Goal: Transaction & Acquisition: Obtain resource

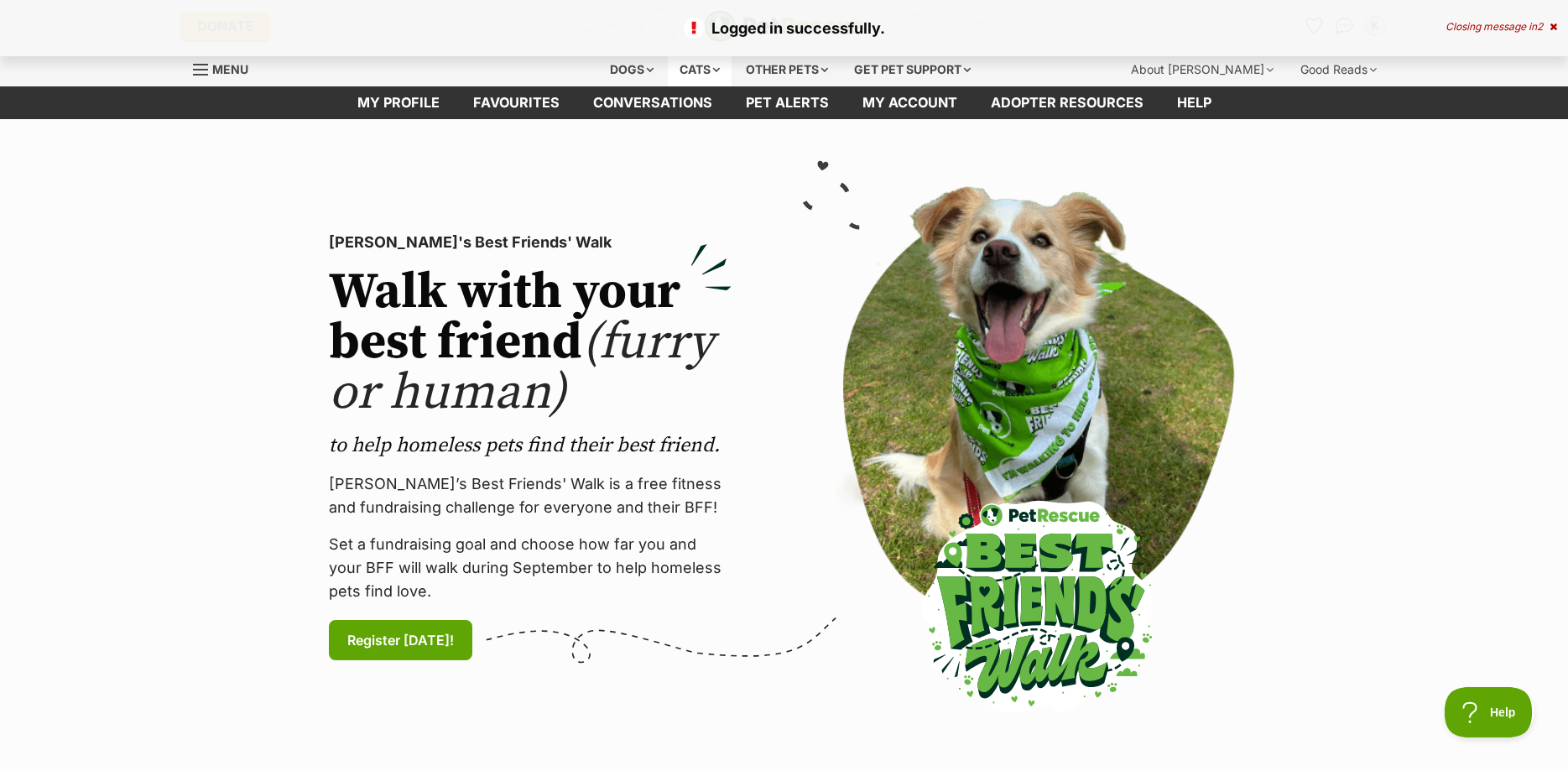
click at [708, 66] on div "Cats" at bounding box center [700, 70] width 64 height 34
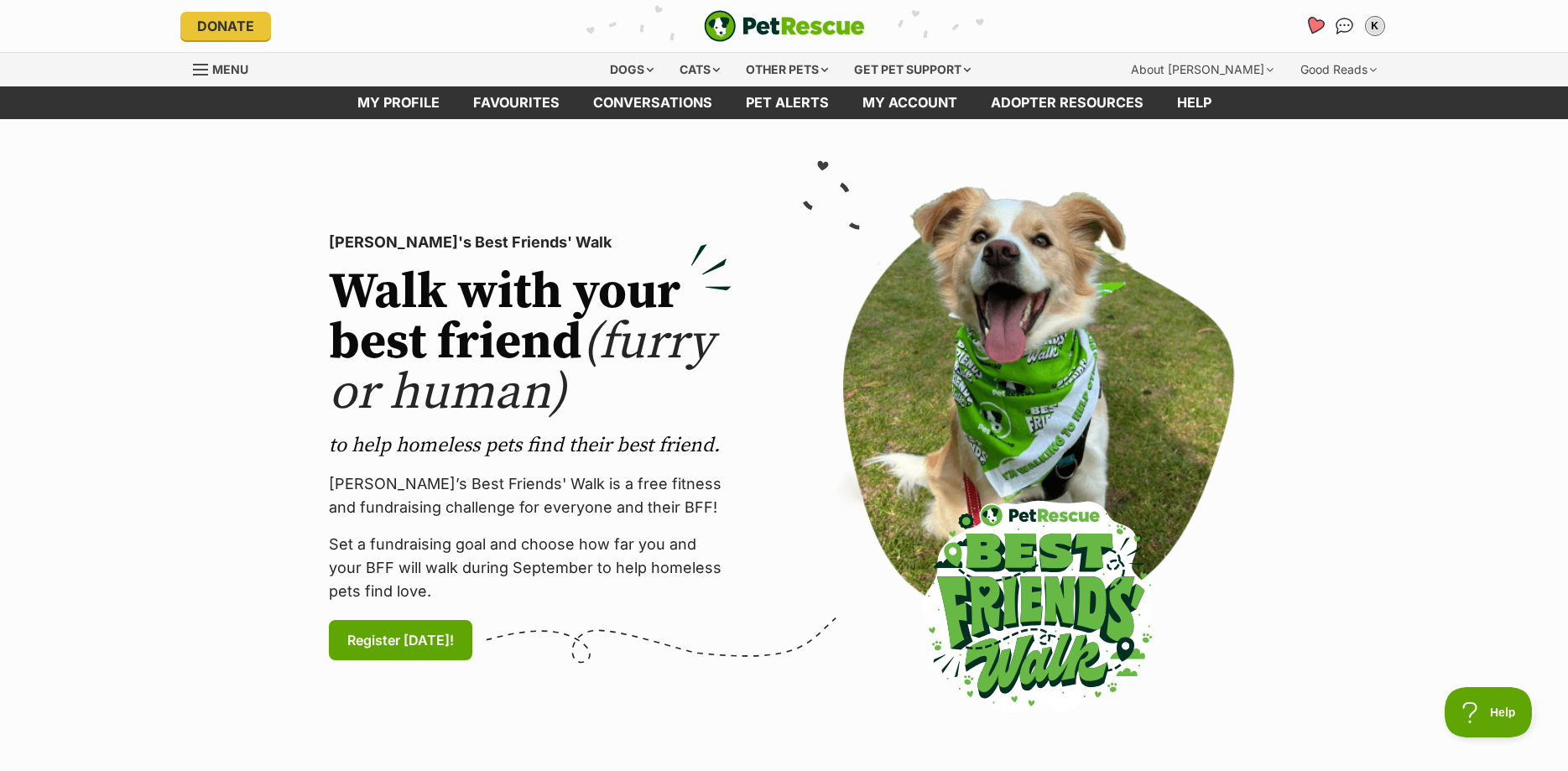
click at [1314, 25] on icon "Favourites" at bounding box center [1314, 26] width 20 height 20
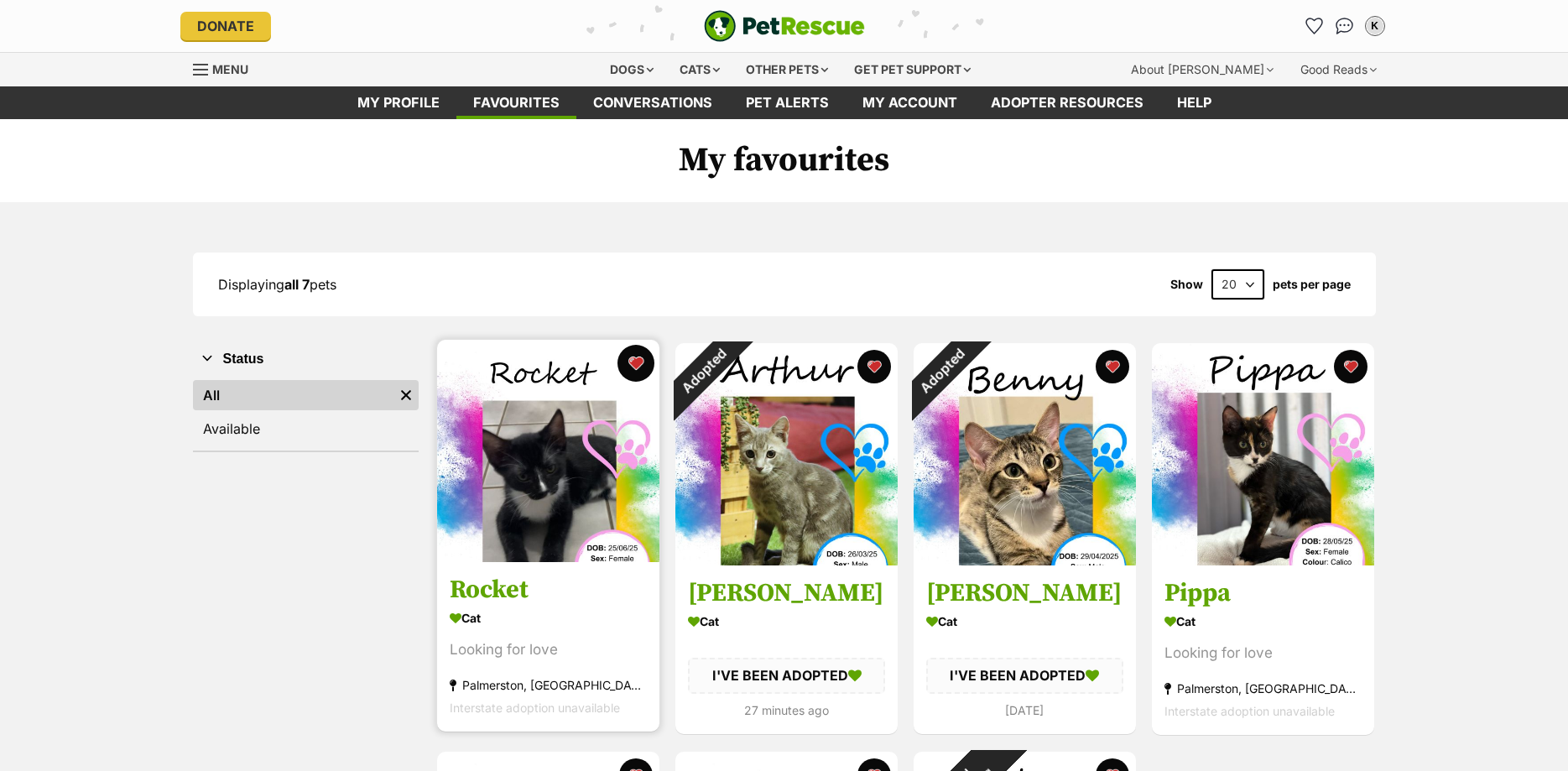
click at [635, 365] on button "favourite" at bounding box center [635, 363] width 36 height 36
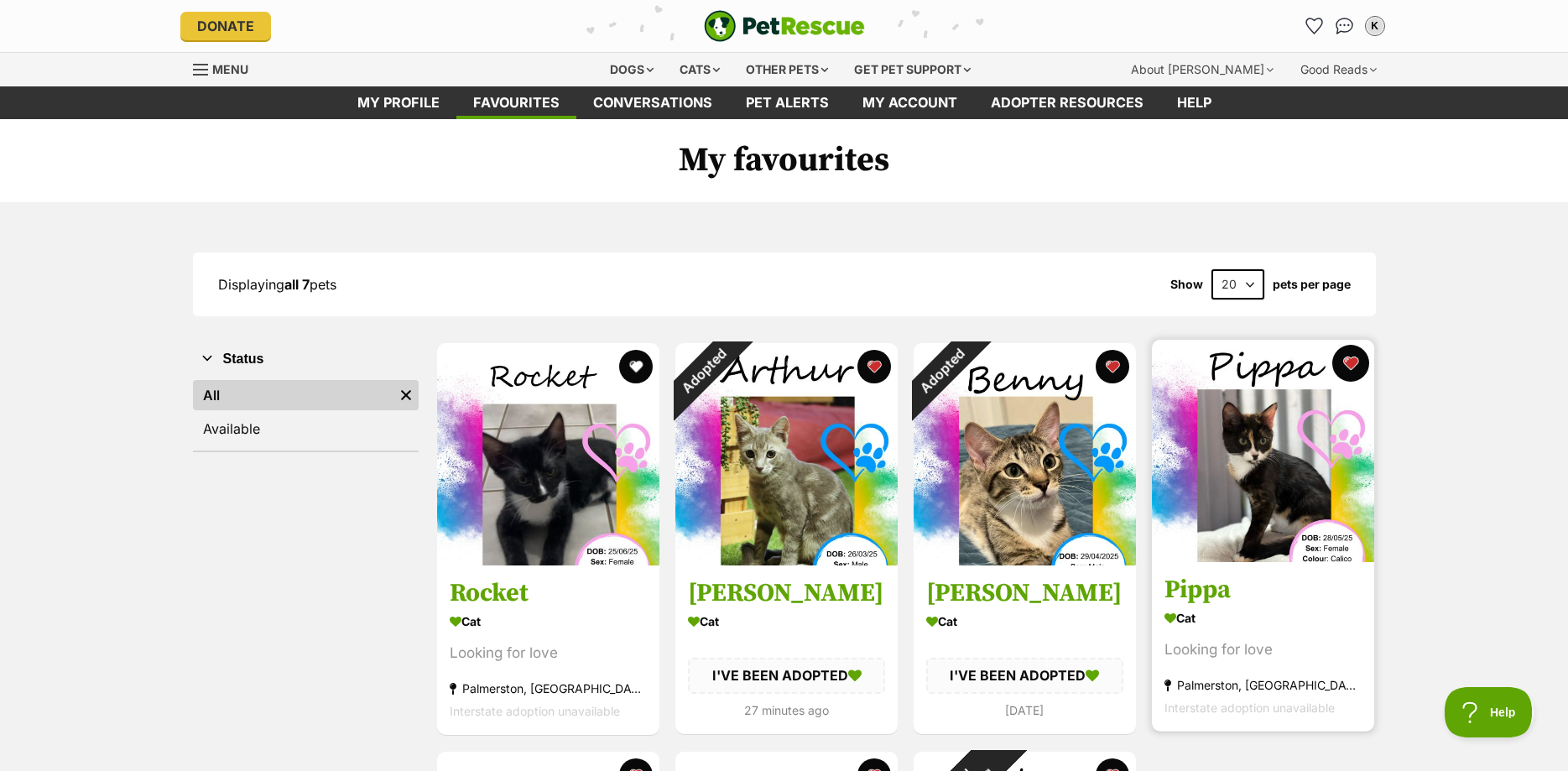
click at [1344, 368] on button "favourite" at bounding box center [1350, 363] width 36 height 36
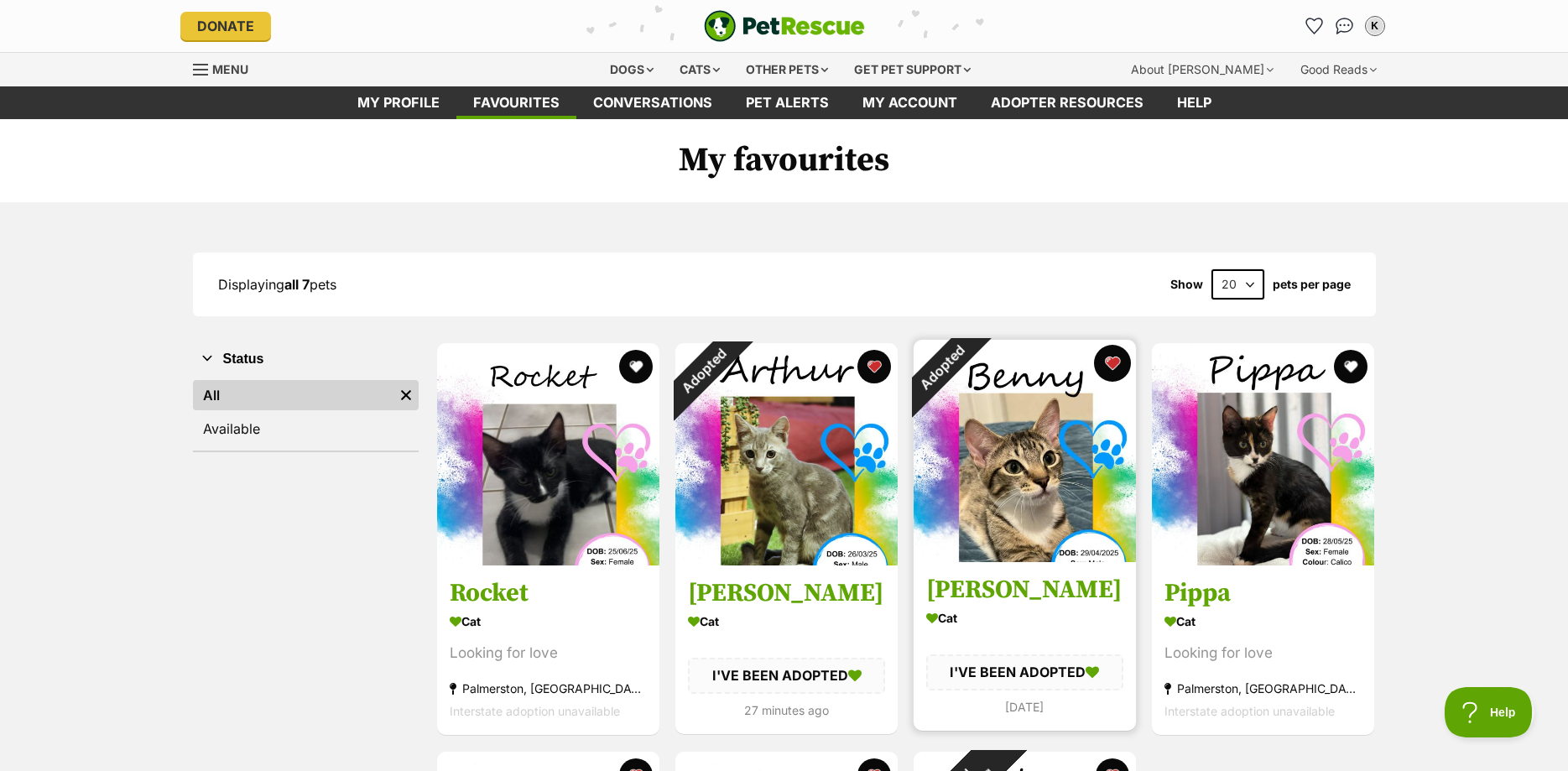
click at [1117, 371] on button "favourite" at bounding box center [1112, 363] width 36 height 36
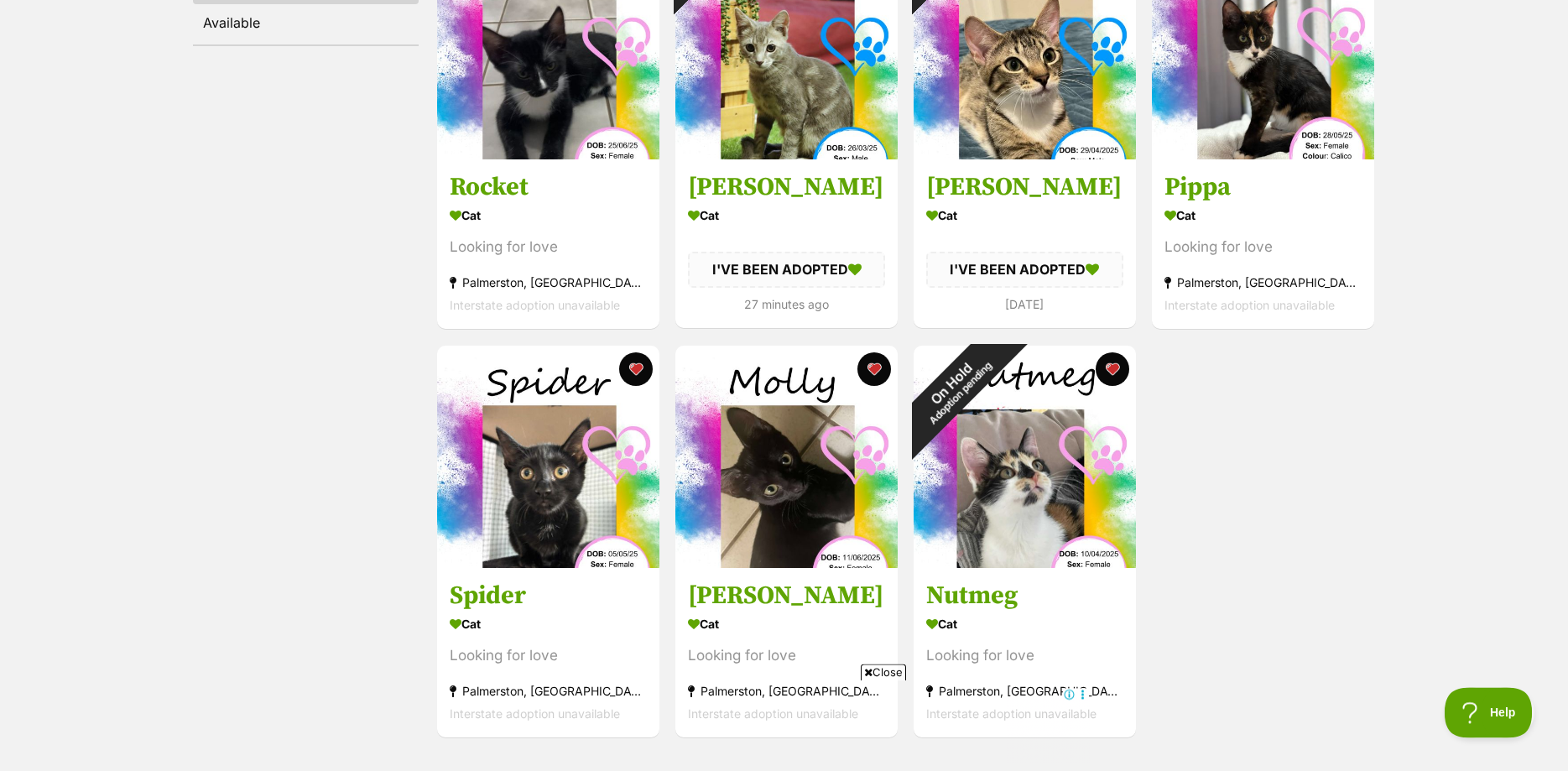
scroll to position [428, 0]
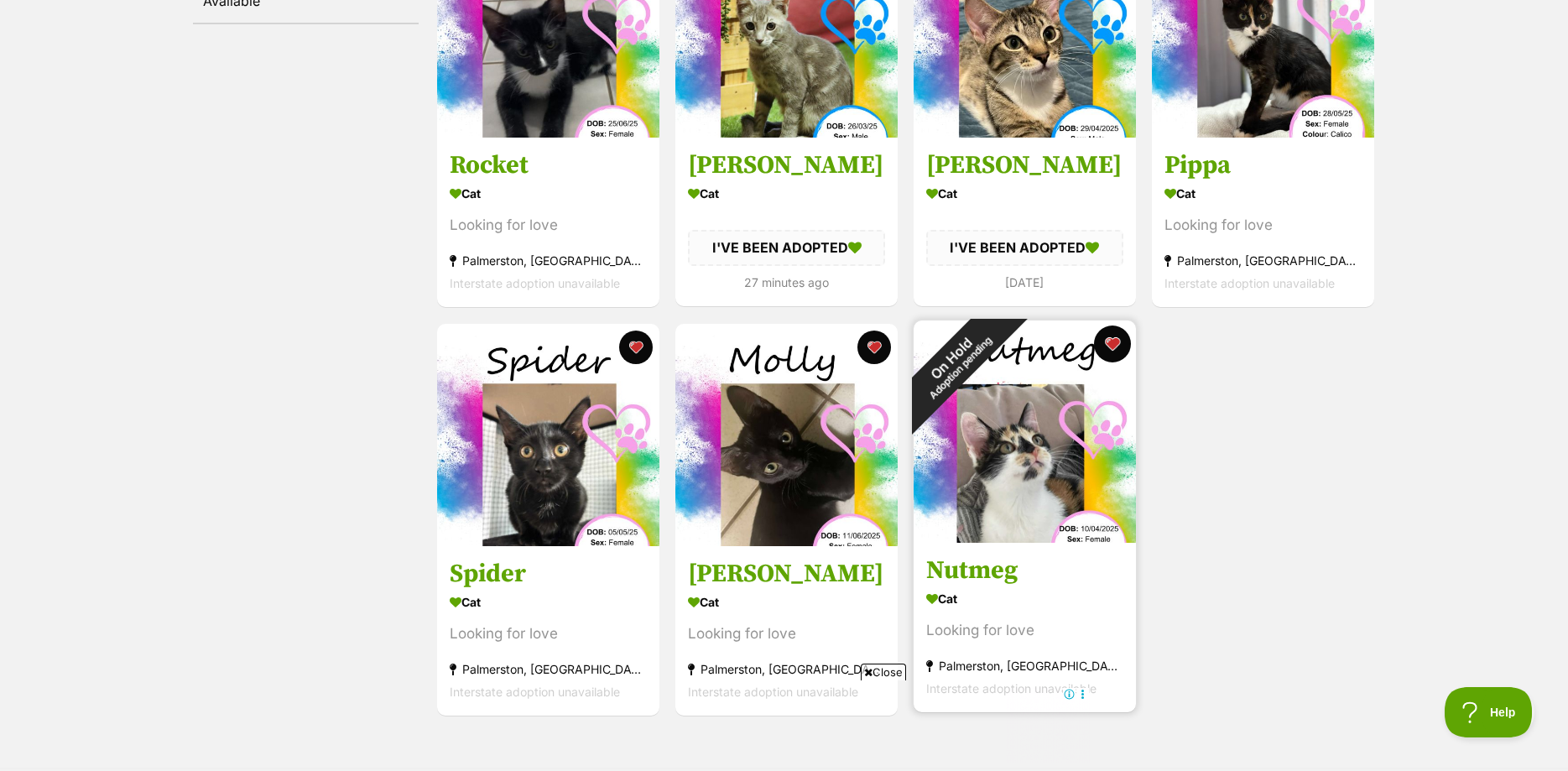
click at [1112, 346] on button "favourite" at bounding box center [1112, 343] width 36 height 36
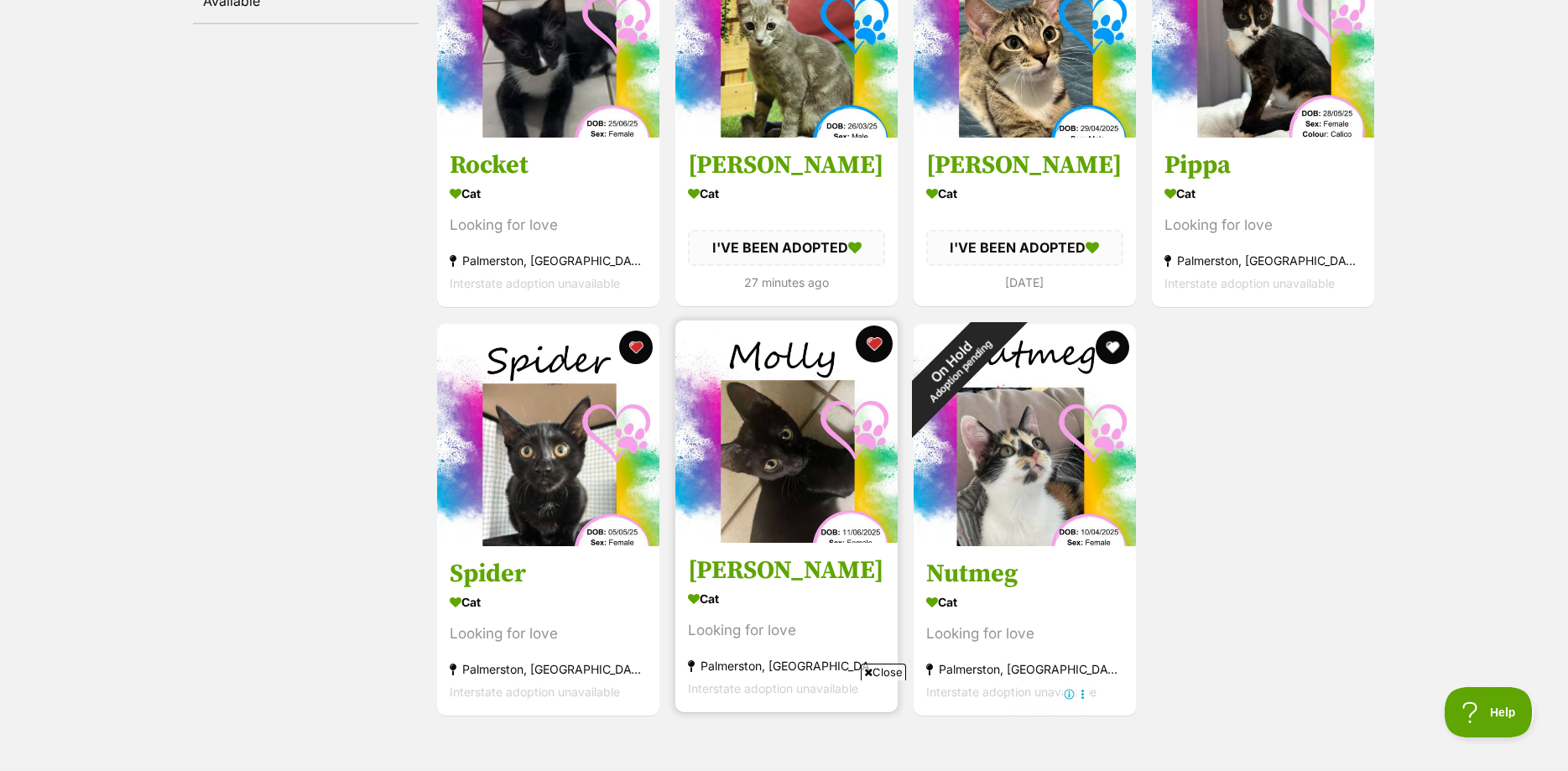
click at [871, 346] on button "favourite" at bounding box center [873, 343] width 36 height 36
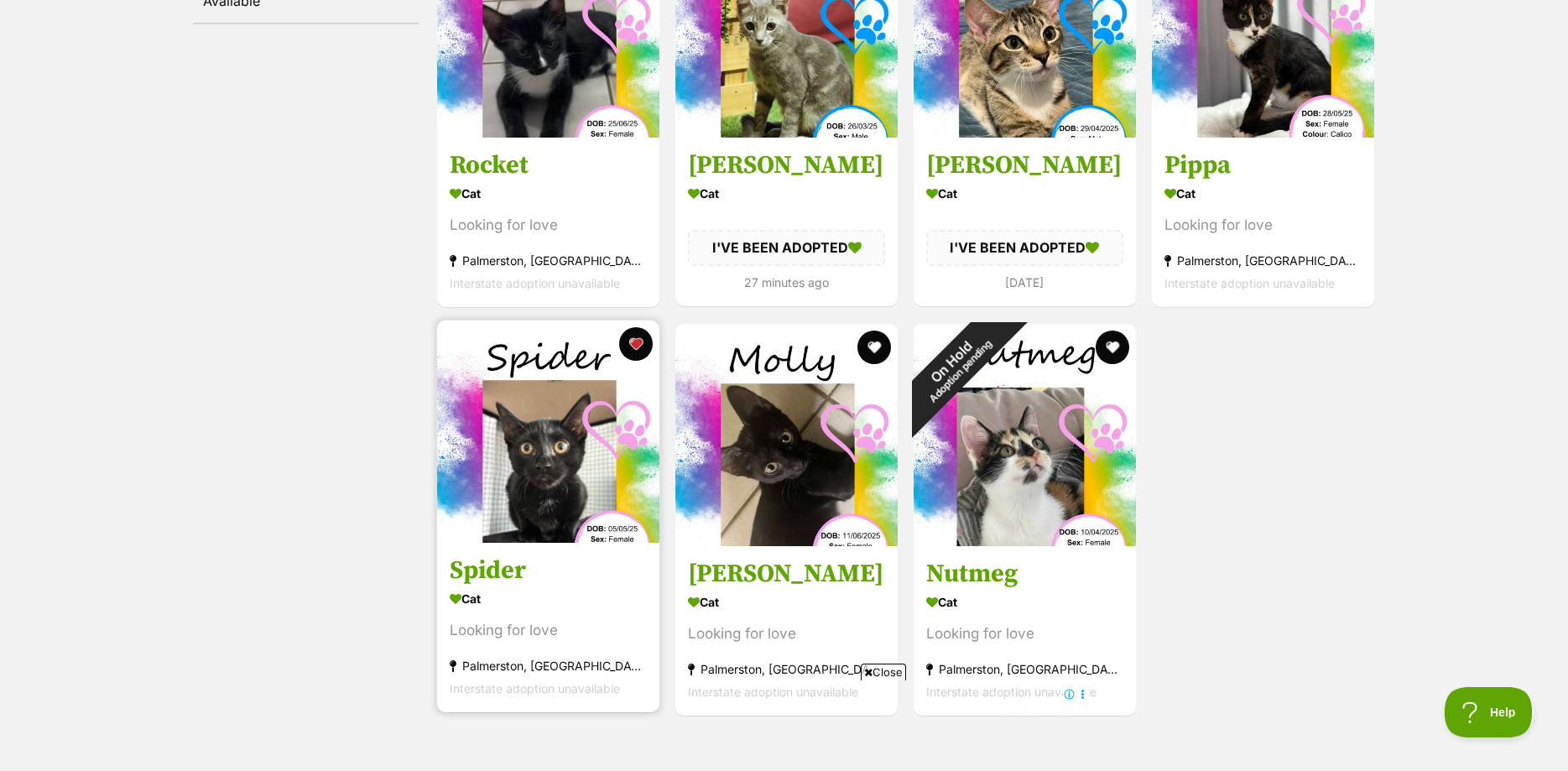
click at [619, 348] on img at bounding box center [548, 432] width 223 height 223
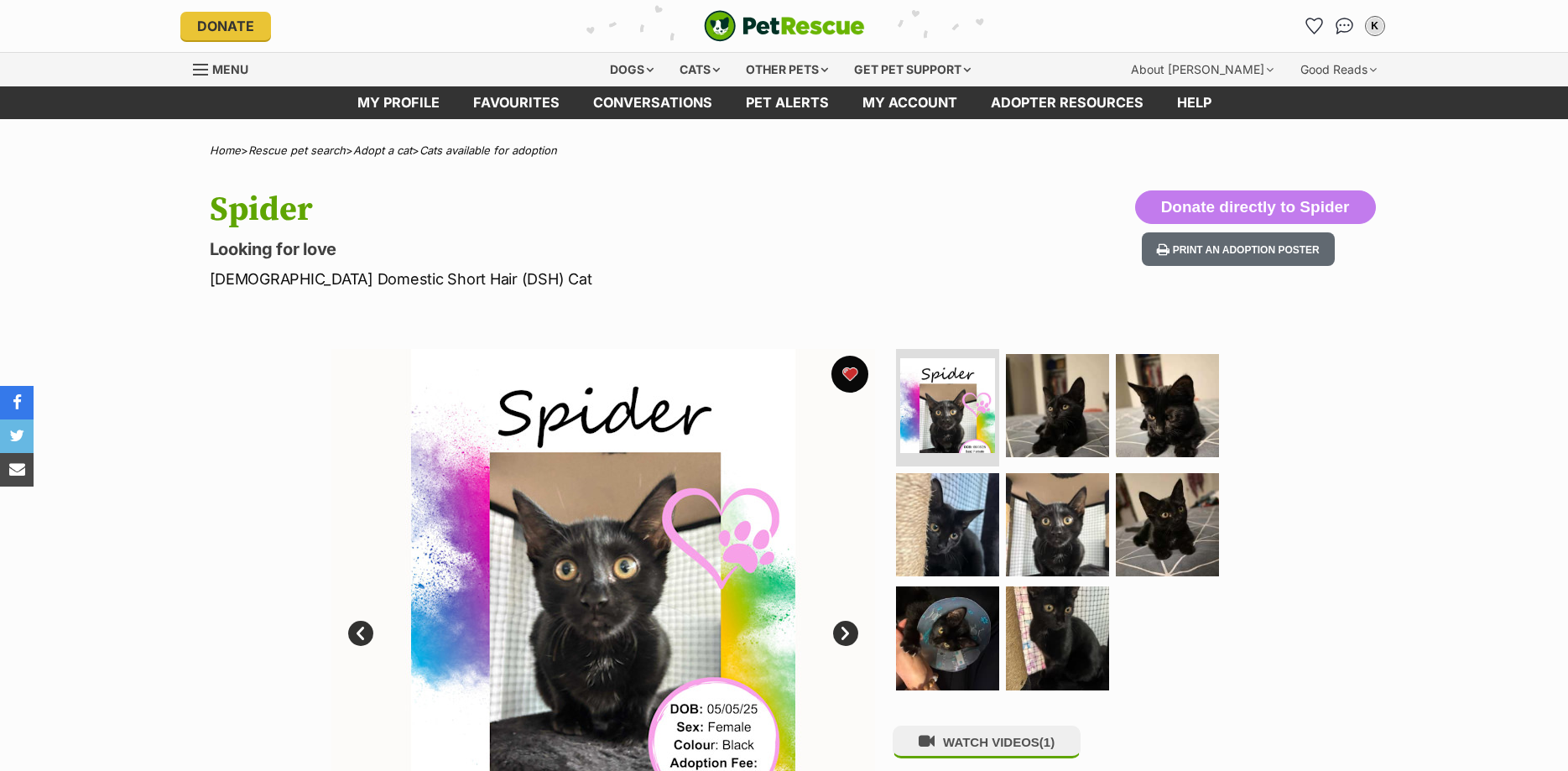
click at [848, 371] on button "favourite" at bounding box center [849, 374] width 36 height 36
click at [1344, 27] on img "Conversations" at bounding box center [1343, 26] width 23 height 22
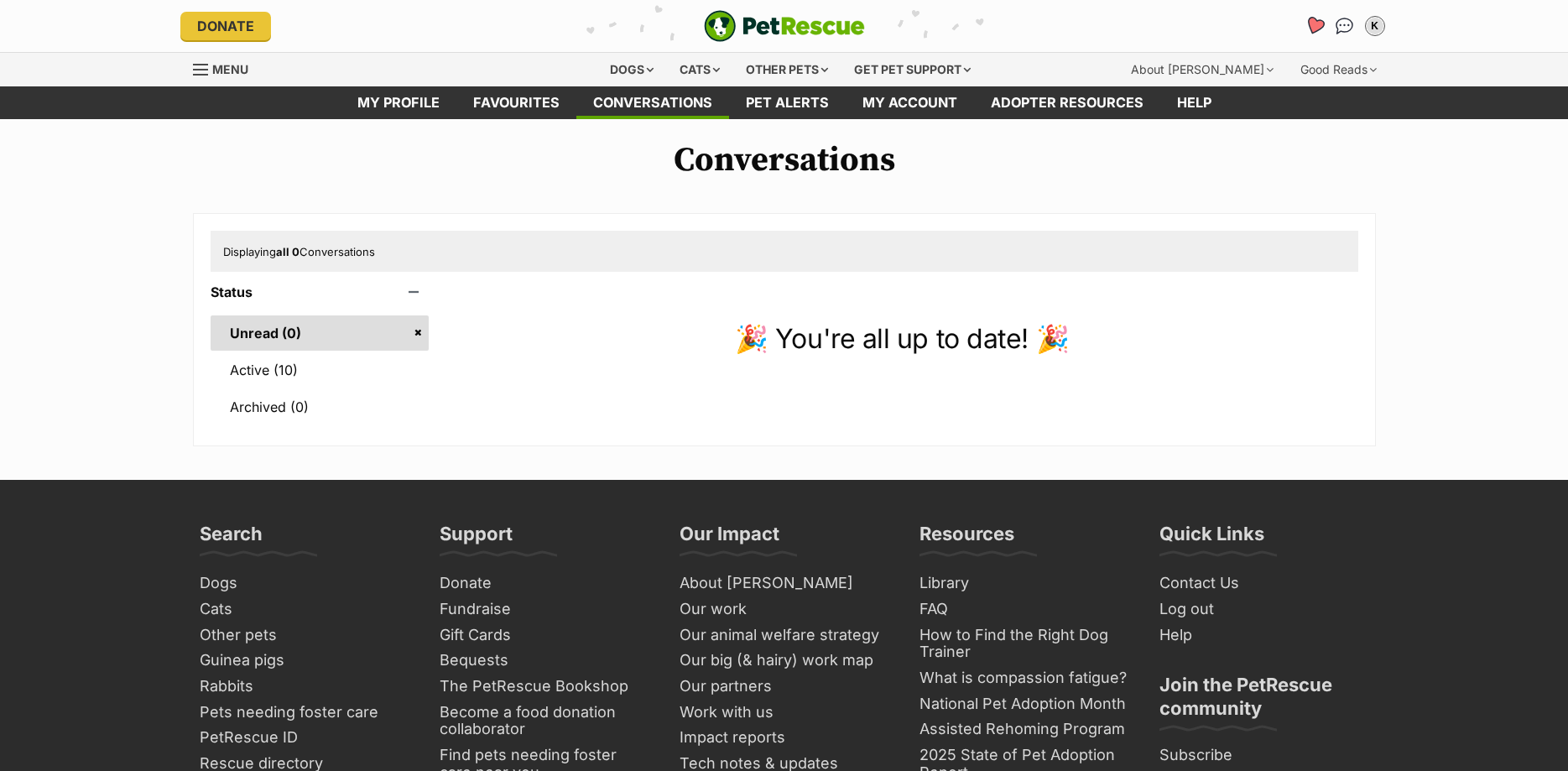
click at [1313, 30] on icon "Favourites" at bounding box center [1314, 26] width 20 height 20
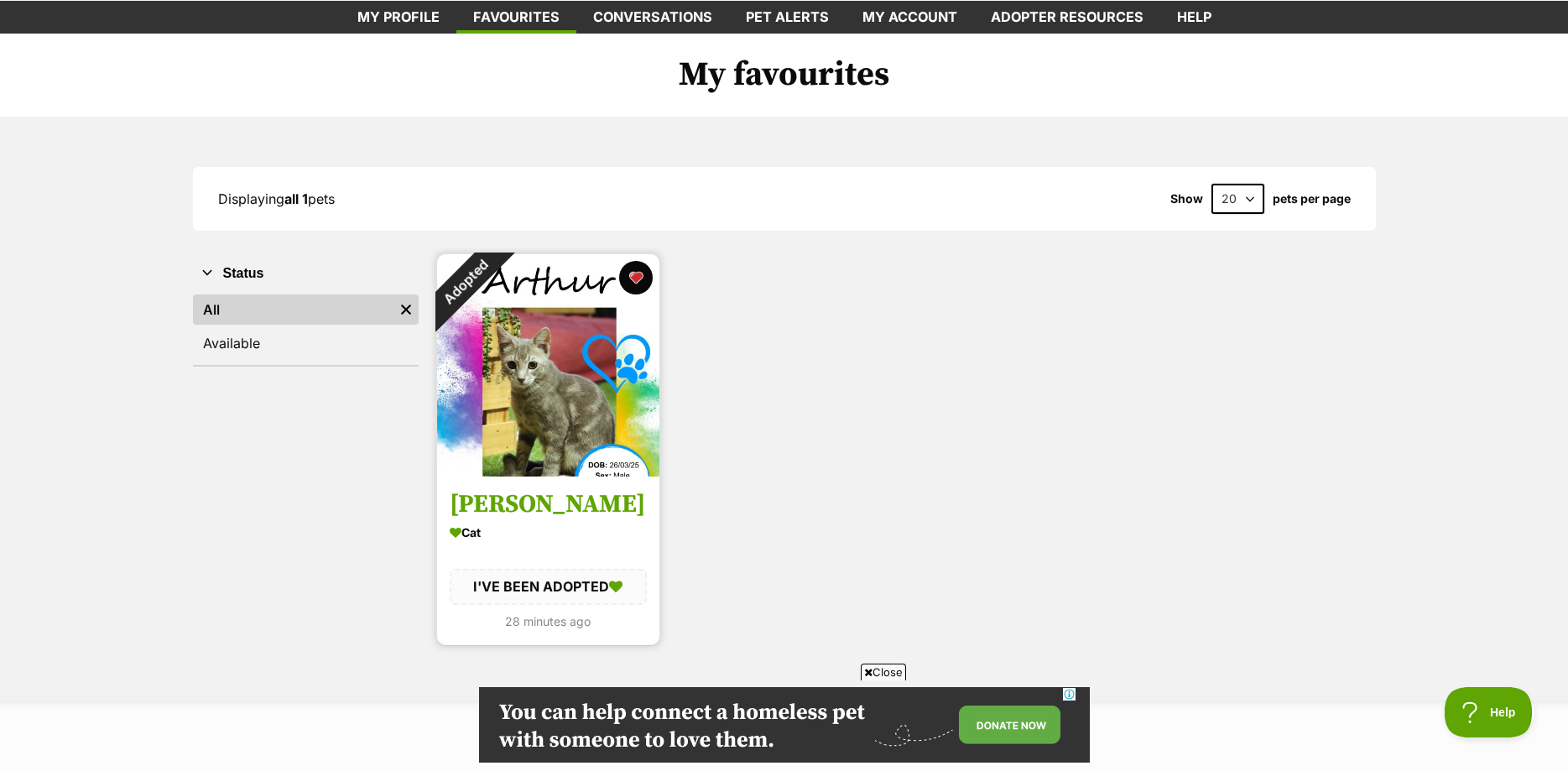
click at [574, 394] on img at bounding box center [548, 366] width 223 height 223
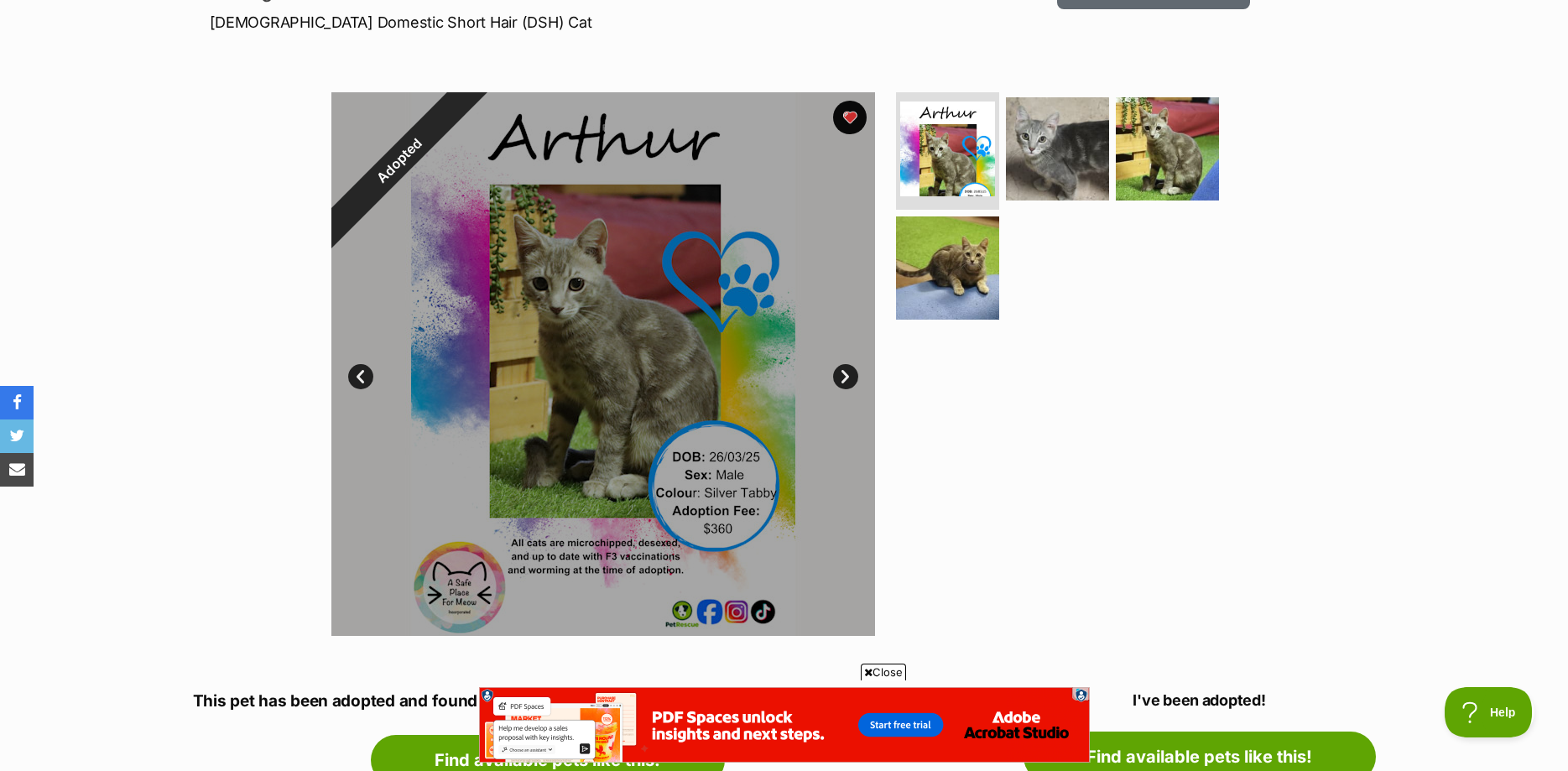
click at [592, 292] on div at bounding box center [603, 365] width 544 height 544
click at [583, 172] on div at bounding box center [603, 365] width 544 height 544
click at [1037, 163] on img at bounding box center [1057, 149] width 108 height 108
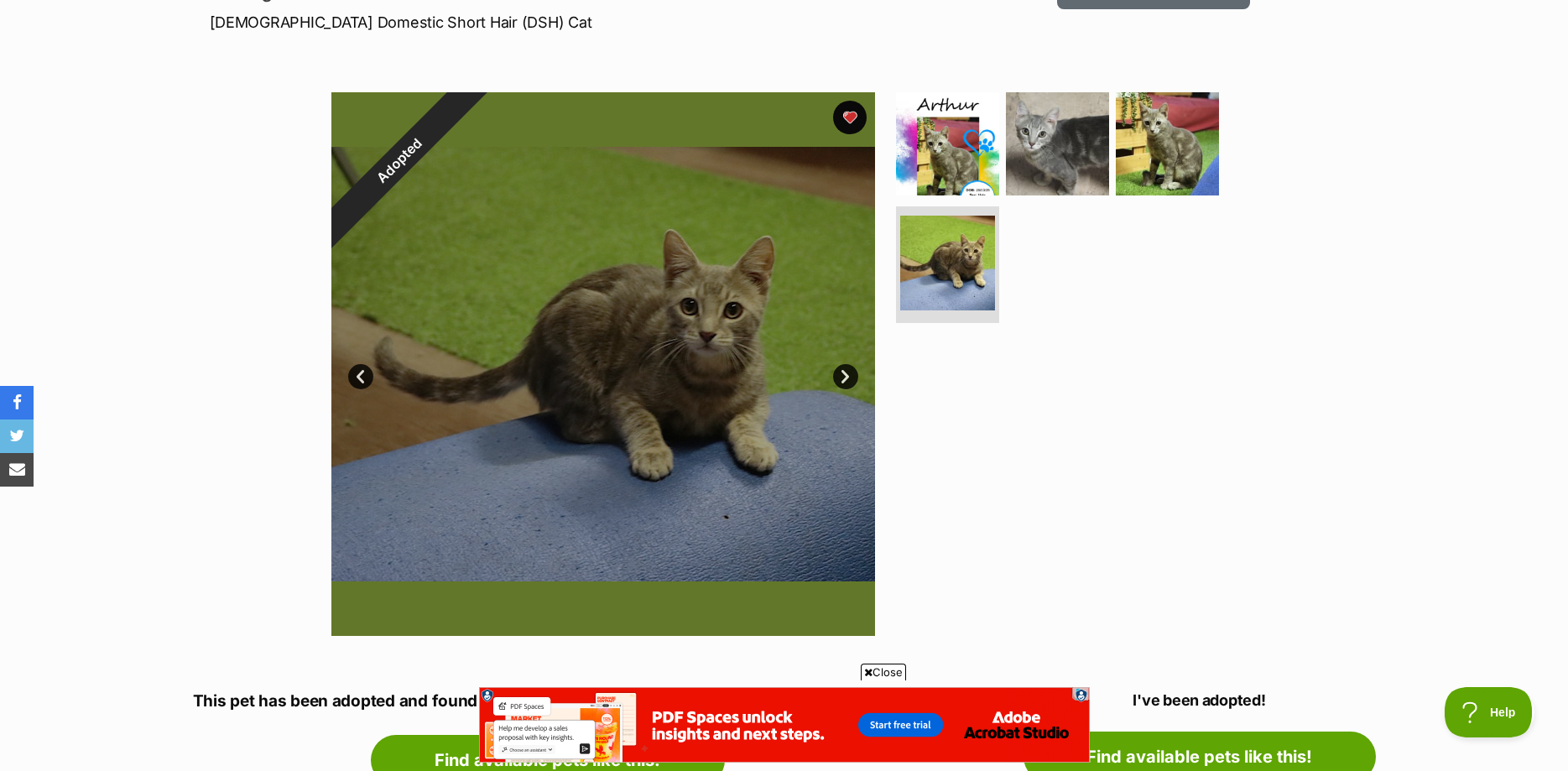
click at [746, 268] on div at bounding box center [603, 365] width 544 height 544
click at [923, 124] on img at bounding box center [947, 144] width 108 height 108
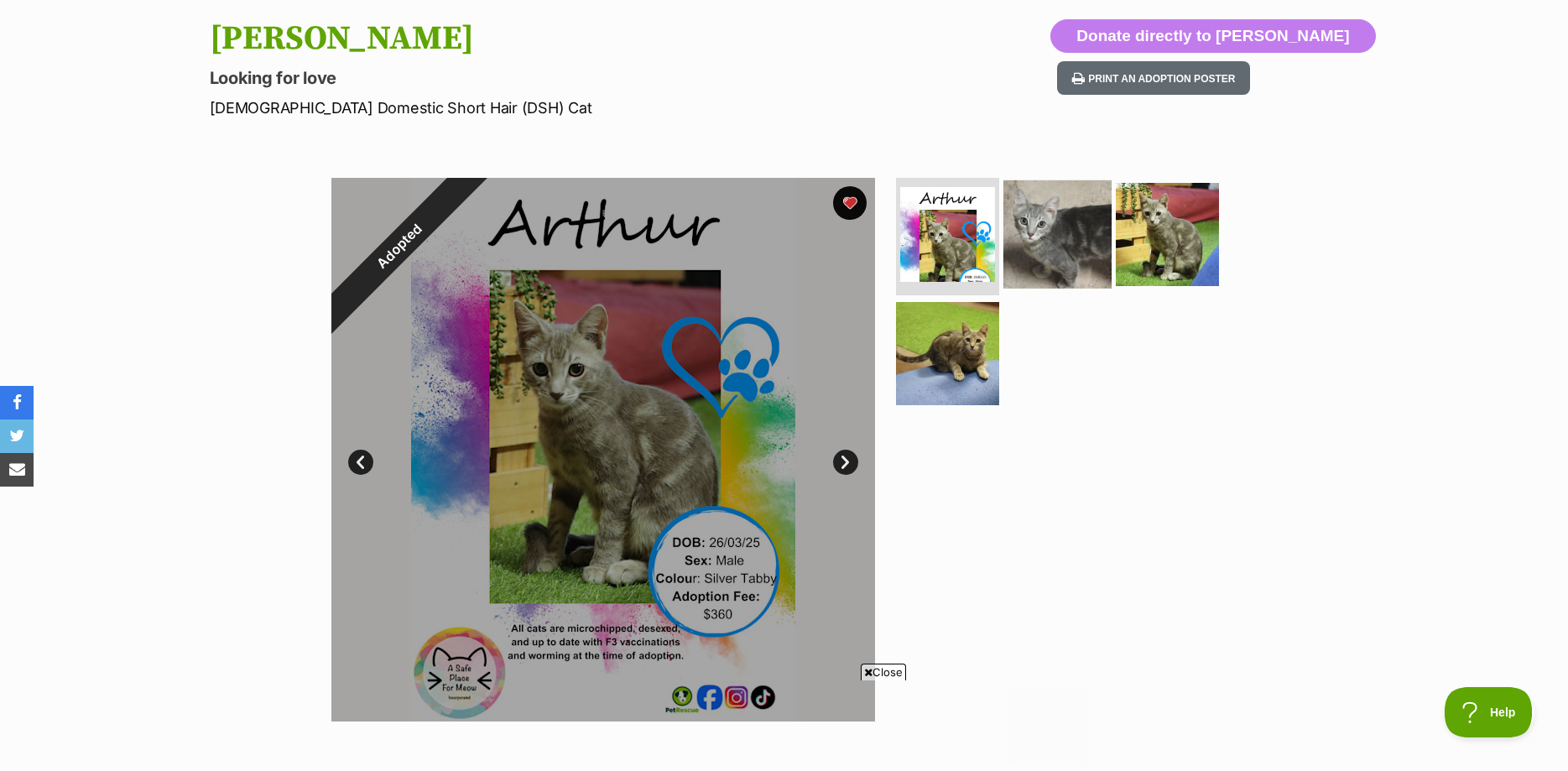
click at [1049, 249] on img at bounding box center [1057, 235] width 108 height 108
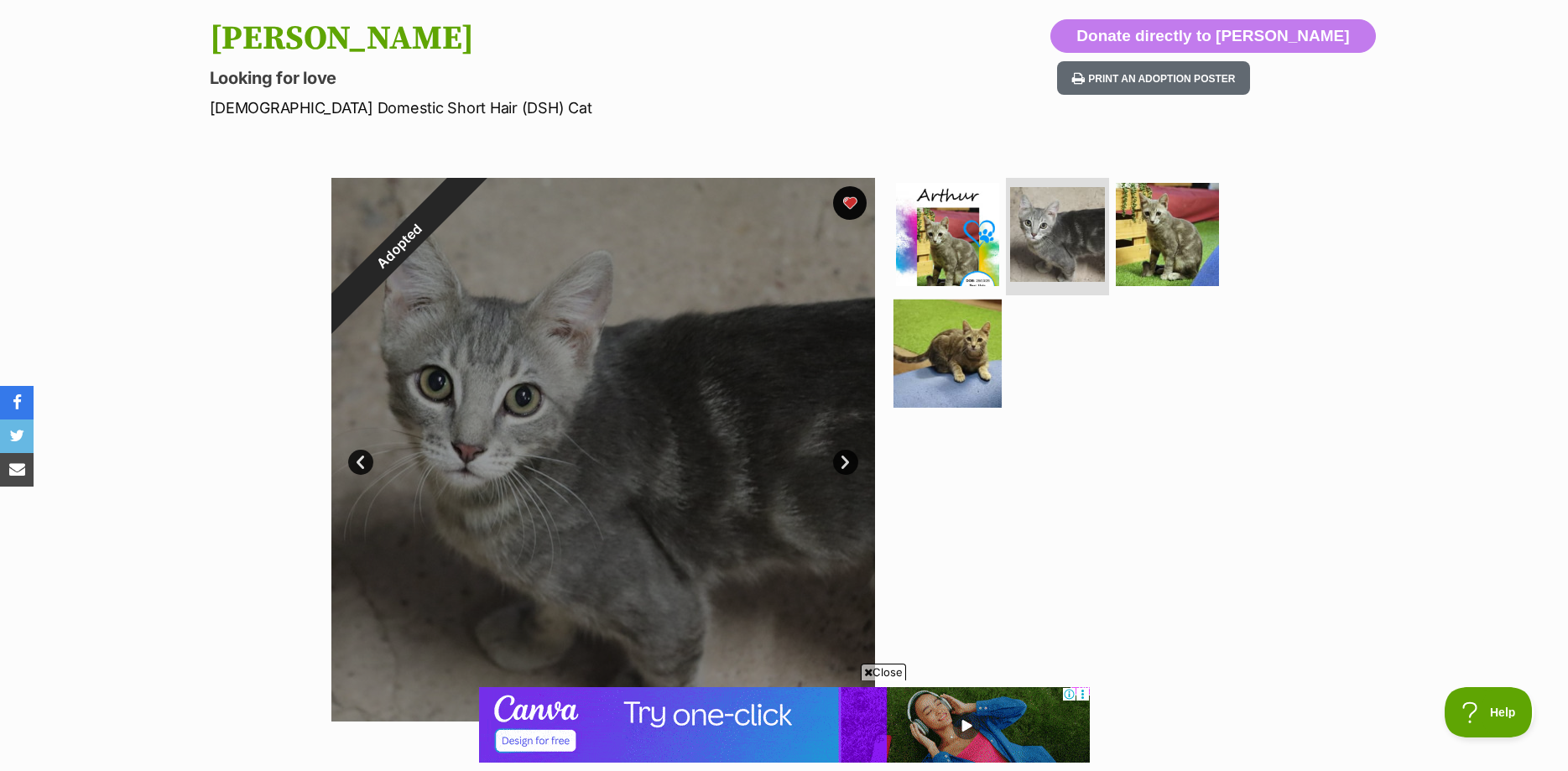
click at [970, 359] on img at bounding box center [947, 353] width 108 height 108
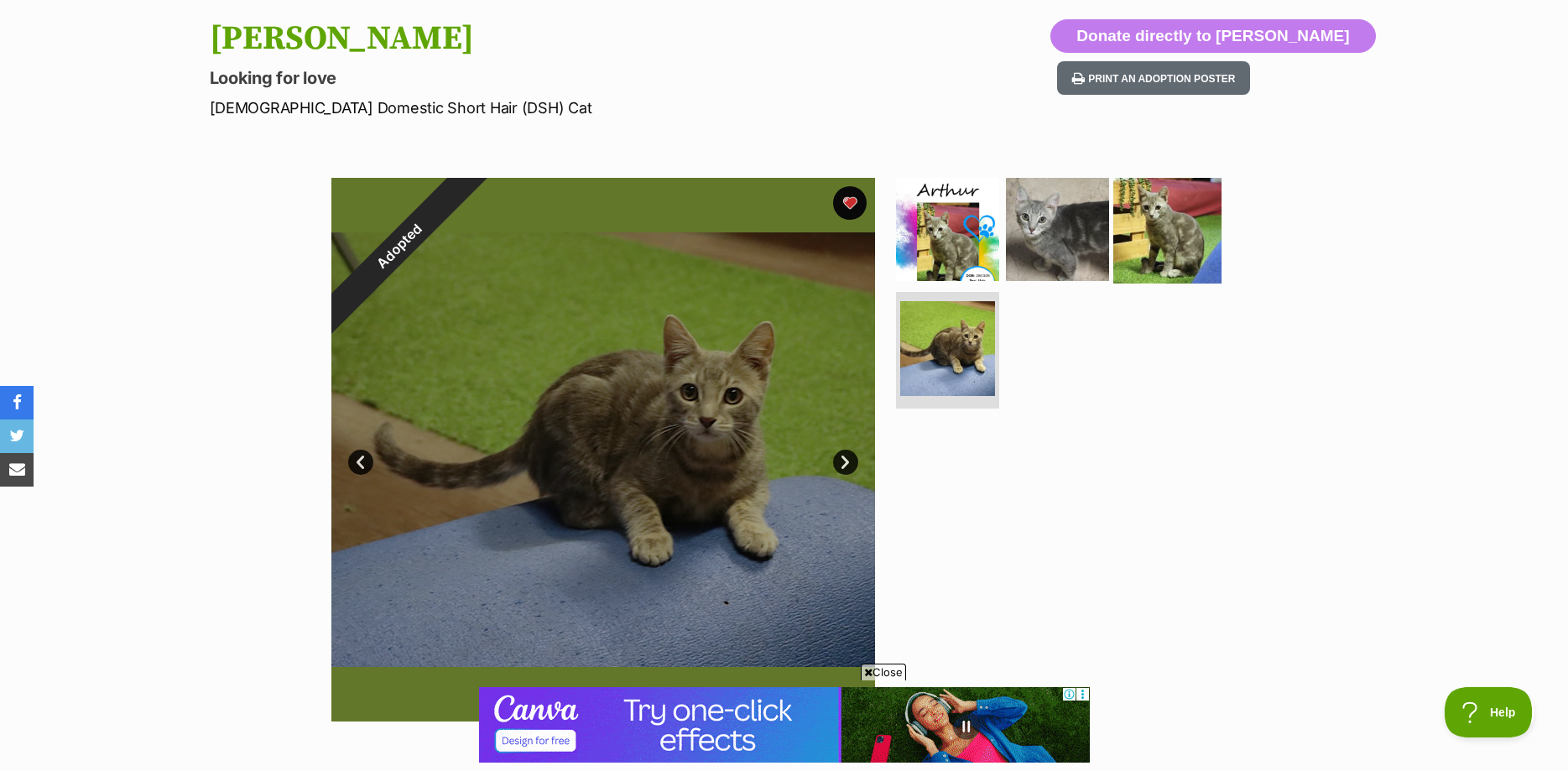
click at [1174, 219] on img at bounding box center [1167, 230] width 108 height 108
